Goal: Information Seeking & Learning: Find specific fact

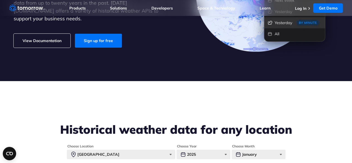
scroll to position [213, 0]
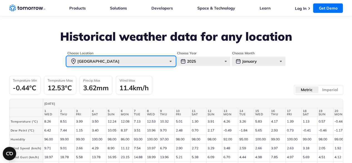
click at [146, 62] on div "[GEOGRAPHIC_DATA]" at bounding box center [121, 60] width 108 height 9
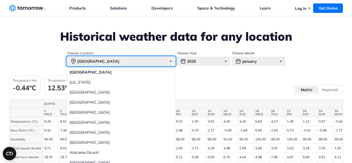
click at [130, 65] on div "[GEOGRAPHIC_DATA]" at bounding box center [121, 60] width 108 height 9
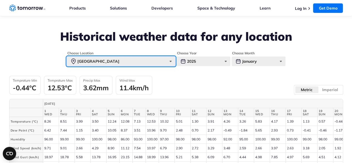
click at [130, 65] on div "[GEOGRAPHIC_DATA]" at bounding box center [121, 60] width 108 height 9
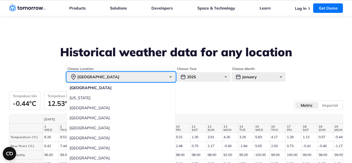
scroll to position [194, 0]
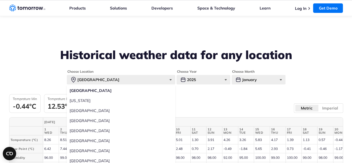
click at [103, 63] on div "Historical weather data for any location" at bounding box center [176, 58] width 334 height 21
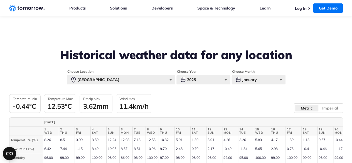
click at [132, 86] on div "Choose Location [GEOGRAPHIC_DATA] [GEOGRAPHIC_DATA] [US_STATE] [GEOGRAPHIC_DATA…" at bounding box center [176, 154] width 334 height 171
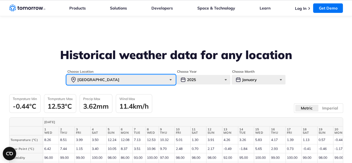
click at [136, 81] on div "[GEOGRAPHIC_DATA]" at bounding box center [121, 79] width 108 height 9
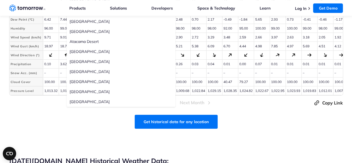
scroll to position [325, 0]
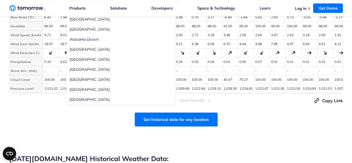
click at [131, 97] on label "[GEOGRAPHIC_DATA]" at bounding box center [121, 99] width 108 height 10
click at [0, 0] on input "[GEOGRAPHIC_DATA]" at bounding box center [0, 0] width 0 height 0
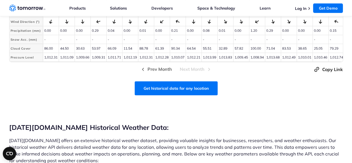
scroll to position [357, 0]
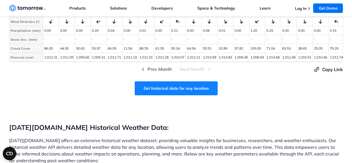
click at [154, 95] on link "Get historical data for any location" at bounding box center [176, 88] width 83 height 14
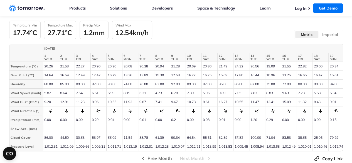
scroll to position [268, 0]
drag, startPoint x: 30, startPoint y: 119, endPoint x: 9, endPoint y: 120, distance: 21.2
click at [9, 120] on th "Precipitation (mm)" at bounding box center [25, 119] width 33 height 9
copy th "Precipitation"
